Goal: Navigation & Orientation: Find specific page/section

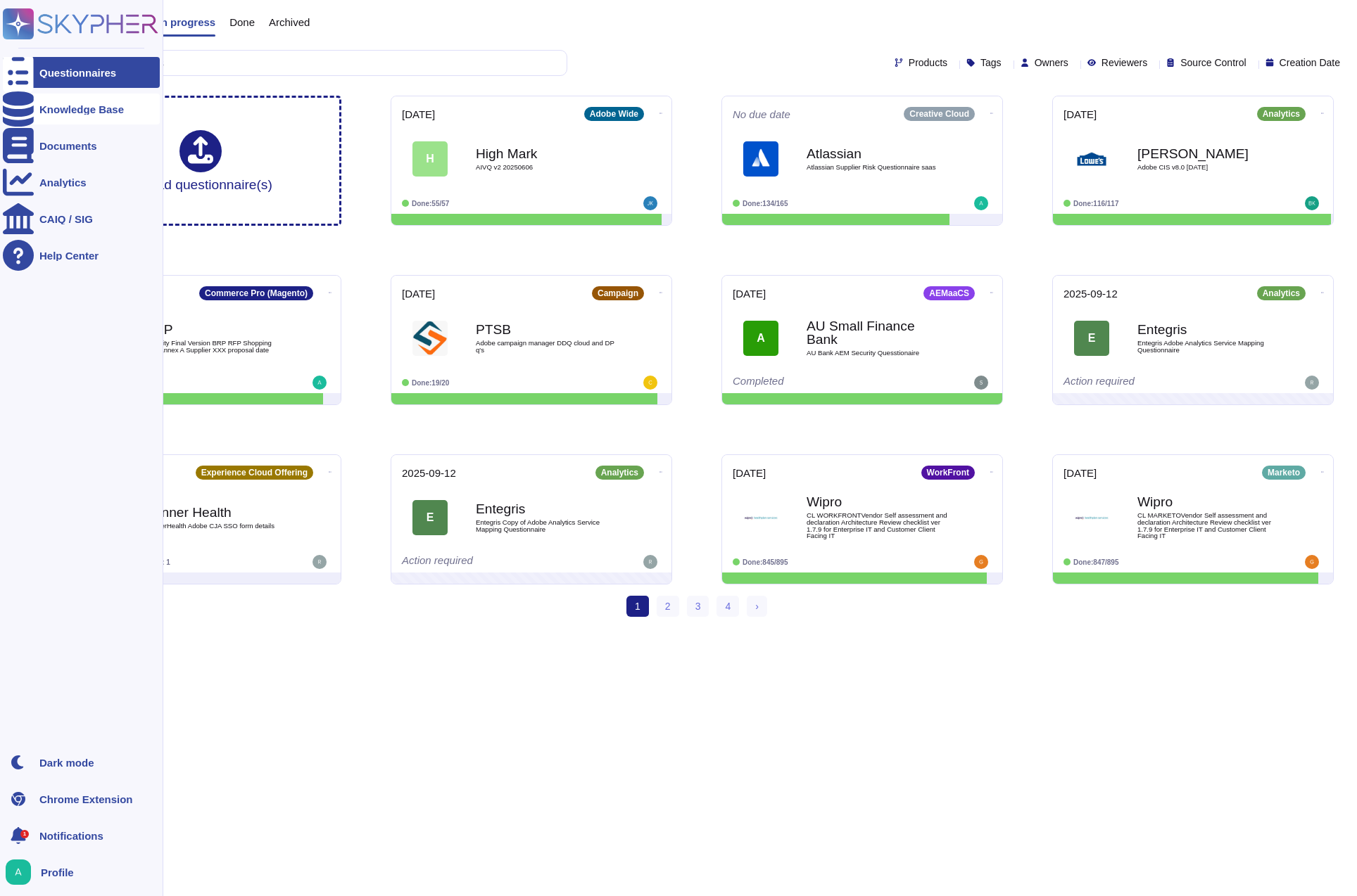
click at [34, 110] on div "Knowledge Base" at bounding box center [81, 109] width 157 height 31
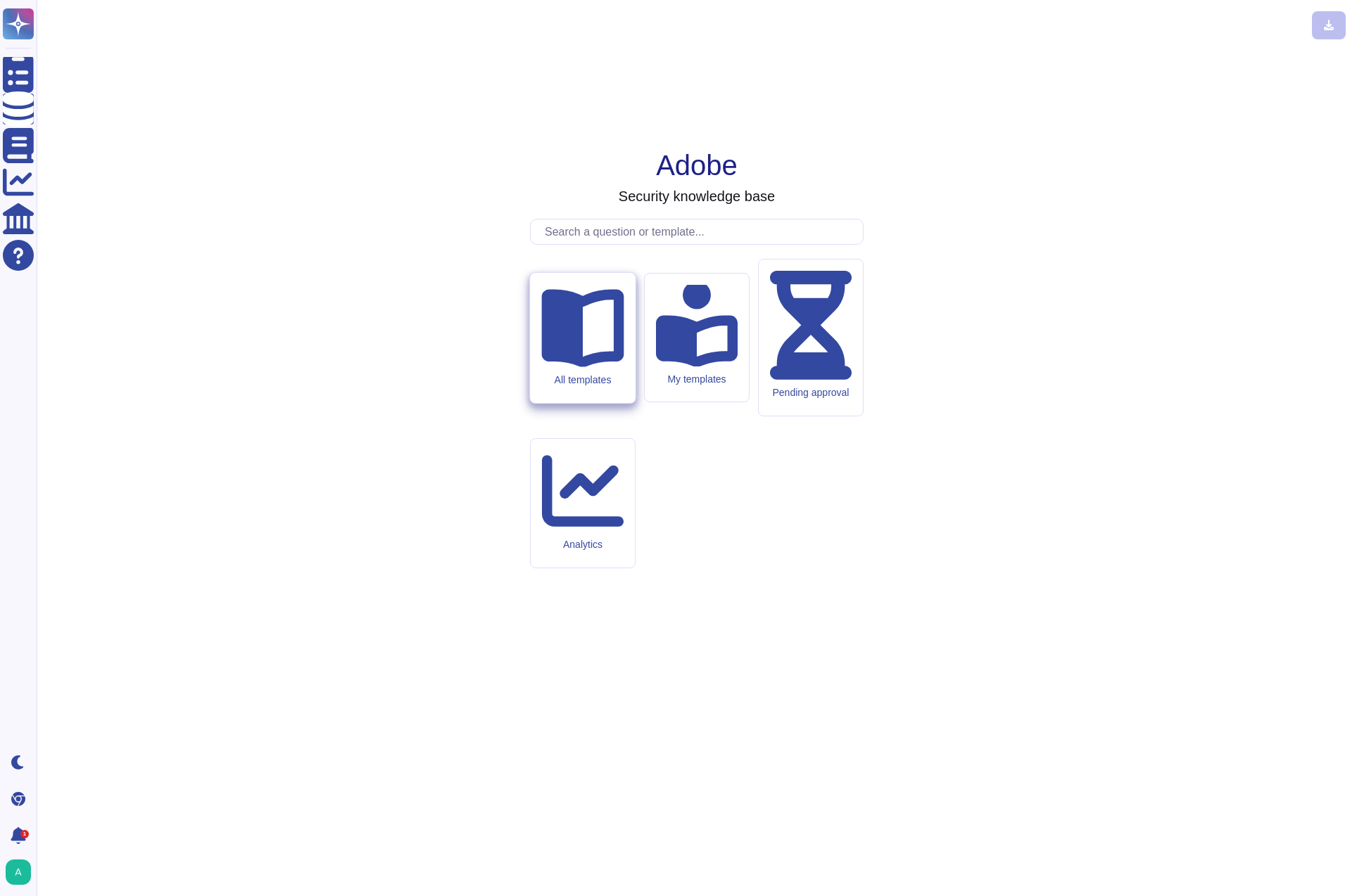
click at [591, 403] on div "All templates" at bounding box center [582, 337] width 105 height 130
